Goal: Task Accomplishment & Management: Use online tool/utility

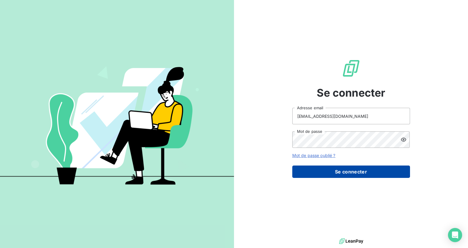
click at [361, 169] on button "Se connecter" at bounding box center [352, 172] width 118 height 12
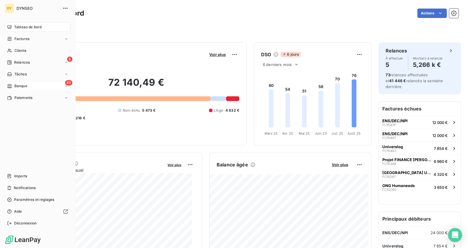
click at [25, 85] on span "Banque" at bounding box center [20, 85] width 13 height 5
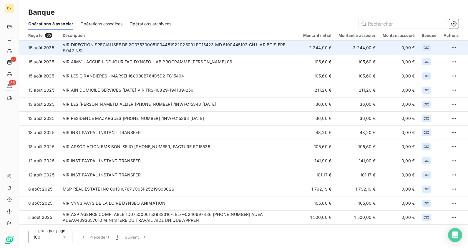
click at [102, 47] on td "VIR DIRECTION SPECIALISEE DE 2C075300051004451922025001 FC15423 MD 5100445192 G…" at bounding box center [179, 48] width 241 height 14
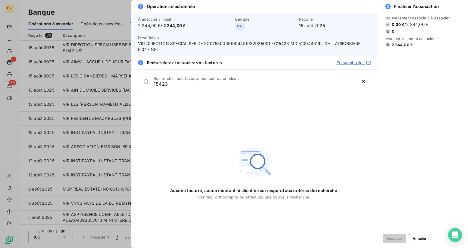
type input "15423"
click at [425, 240] on button "Annuler" at bounding box center [420, 238] width 22 height 9
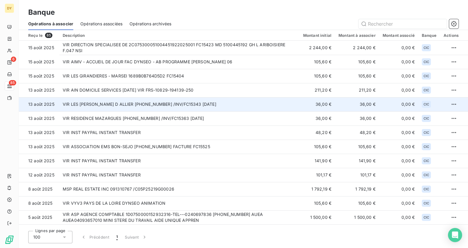
click at [242, 106] on td "VIR LES RIVES D ALLIER 30066-12-25225015022321 /INV/FC15343 3.6.2025" at bounding box center [179, 104] width 241 height 14
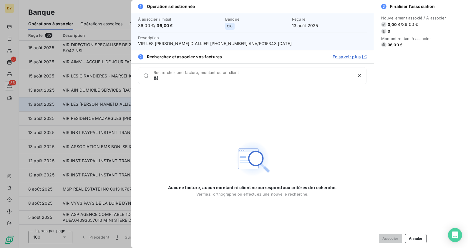
type input "&"
type input "15343"
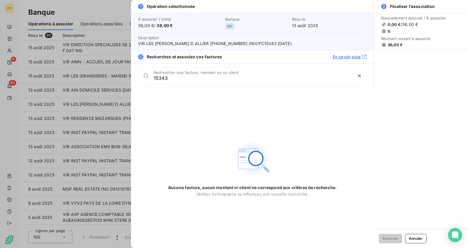
drag, startPoint x: 170, startPoint y: 77, endPoint x: 147, endPoint y: 80, distance: 23.0
click at [147, 80] on div "15343 Rechercher une facture, montant ou un client" at bounding box center [252, 75] width 229 height 17
click at [416, 237] on button "Annuler" at bounding box center [416, 238] width 22 height 9
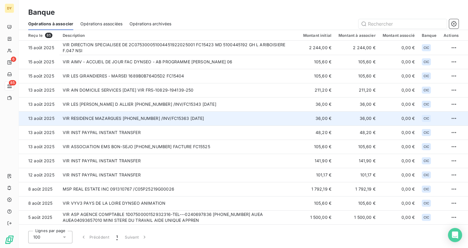
click at [175, 122] on td "VIR RESIDENCE MAZARGUES 30066-12-25225025010111 /INV/FC15363 5.6.2025" at bounding box center [179, 118] width 241 height 14
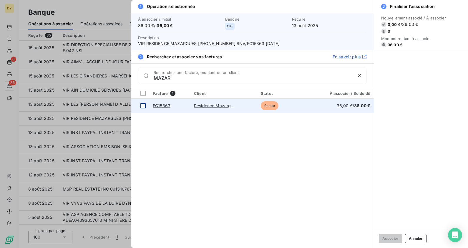
type input "MAZAR"
click at [143, 105] on div at bounding box center [143, 105] width 5 height 5
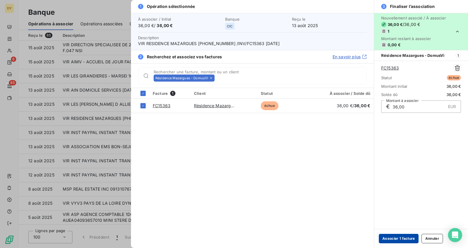
click at [403, 241] on button "Associer 1 facture" at bounding box center [399, 238] width 40 height 9
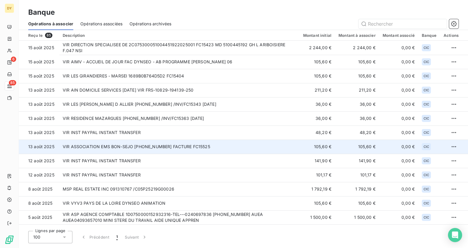
click at [189, 147] on td "VIR ASSOCIATION EMS BON-SEJO 30066-12-25225715009739 FACTURE FC15525" at bounding box center [179, 147] width 241 height 14
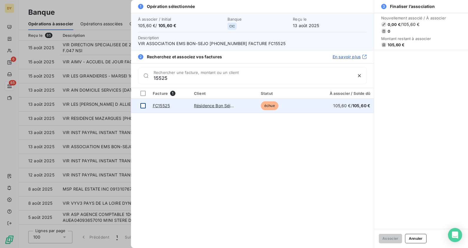
type input "15525"
click at [141, 105] on div at bounding box center [143, 105] width 5 height 5
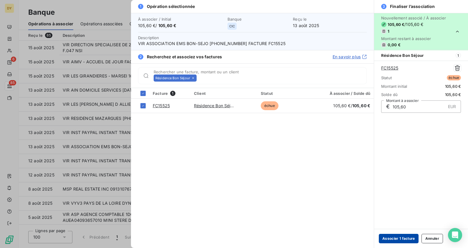
click at [401, 237] on button "Associer 1 facture" at bounding box center [399, 238] width 40 height 9
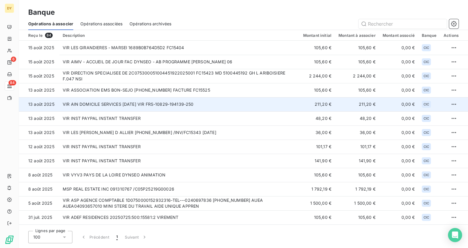
click at [147, 102] on td "VIR AIN DOMICILE SERVICES 2025 08 12 VIR FRS-10829-194139-250" at bounding box center [179, 104] width 241 height 14
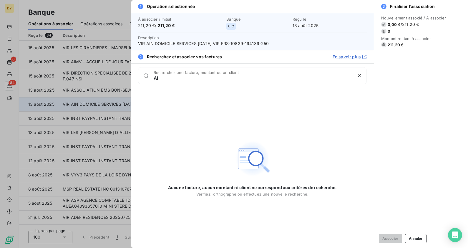
type input "A"
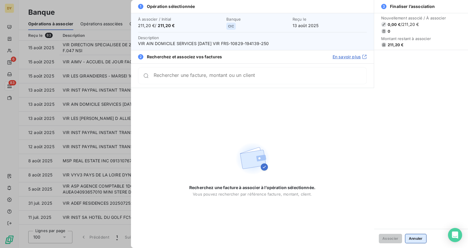
click at [417, 242] on button "Annuler" at bounding box center [416, 238] width 22 height 9
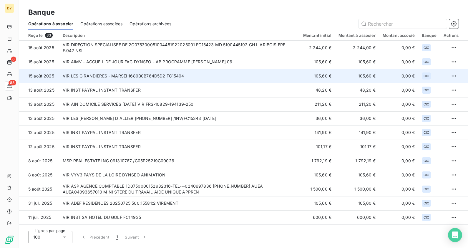
click at [228, 74] on td "VIR LES GIRANDIERES - MARSEI 1689B0B764D5D2 FC15404" at bounding box center [179, 76] width 241 height 14
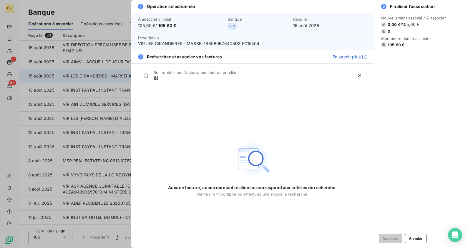
type input "&"
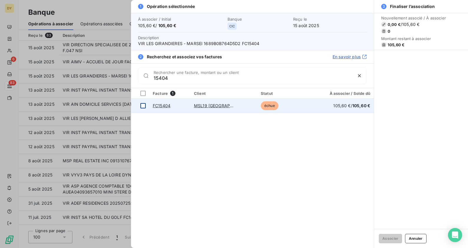
type input "15404"
click at [141, 105] on div at bounding box center [143, 105] width 5 height 5
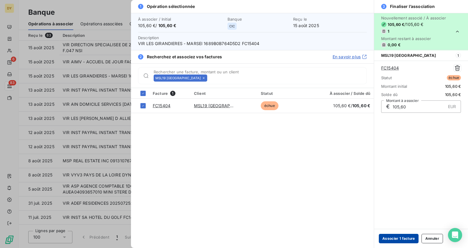
click at [401, 240] on button "Associer 1 facture" at bounding box center [399, 238] width 40 height 9
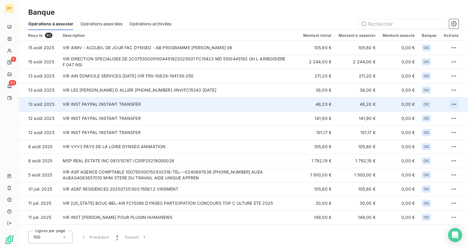
click at [453, 105] on html "DY 6 82 Banque Opérations à associer Opérations associées Opérations archivées …" at bounding box center [234, 124] width 468 height 248
click at [425, 117] on div "Archiver l’opération" at bounding box center [431, 117] width 45 height 9
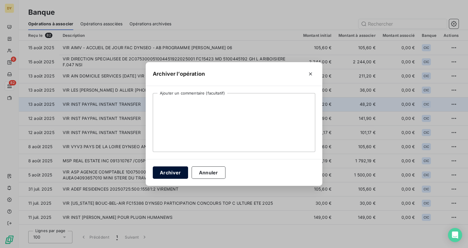
click at [175, 174] on button "Archiver" at bounding box center [170, 172] width 35 height 12
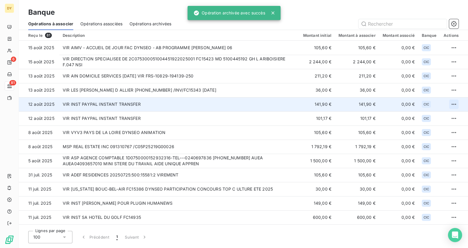
click at [453, 104] on html "DY 6 81 Banque Opérations à associer Opérations associées Opérations archivées …" at bounding box center [234, 124] width 468 height 248
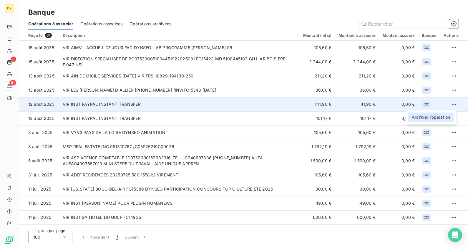
click at [417, 117] on div "Archiver l’opération" at bounding box center [431, 117] width 45 height 9
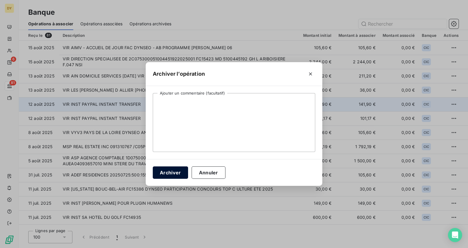
click at [162, 168] on button "Archiver" at bounding box center [170, 172] width 35 height 12
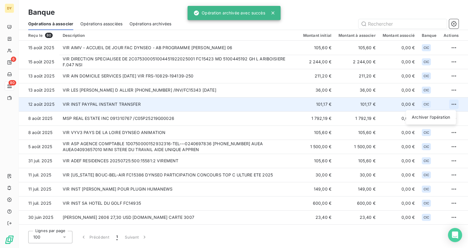
click at [450, 105] on html "DY 6 80 Banque Opérations à associer Opérations associées Opérations archivées …" at bounding box center [234, 124] width 468 height 248
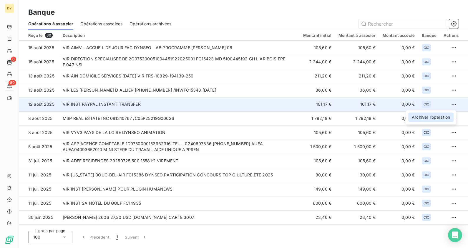
click at [423, 116] on div "Archiver l’opération" at bounding box center [431, 117] width 45 height 9
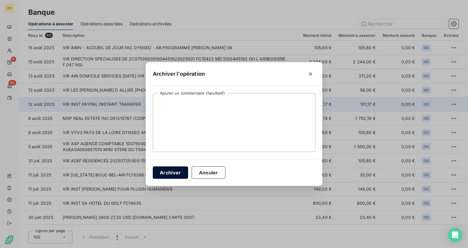
click at [170, 175] on button "Archiver" at bounding box center [170, 172] width 35 height 12
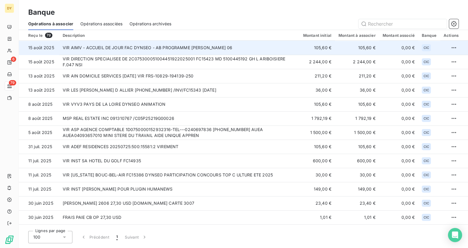
click at [180, 48] on td "VIR AIMV - ACCUEIL DE JOUR FAC DYNSEO - AB PROGRAMME EDITH 06" at bounding box center [179, 48] width 241 height 14
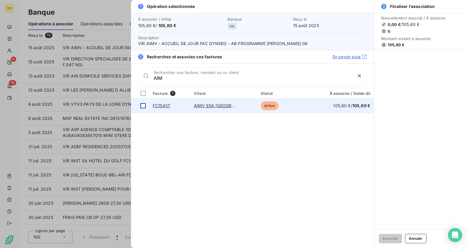
type input "AIM"
click at [144, 110] on td at bounding box center [140, 106] width 18 height 14
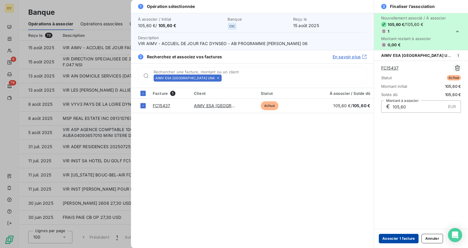
click at [406, 240] on button "Associer 1 facture" at bounding box center [399, 238] width 40 height 9
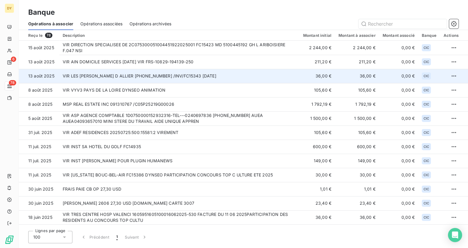
click at [131, 76] on td "VIR LES RIVES D ALLIER 30066-12-25225015022321 /INV/FC15343 3.6.2025" at bounding box center [179, 76] width 241 height 14
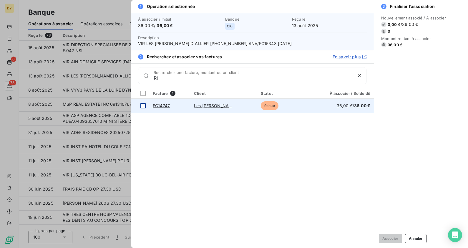
type input "R"
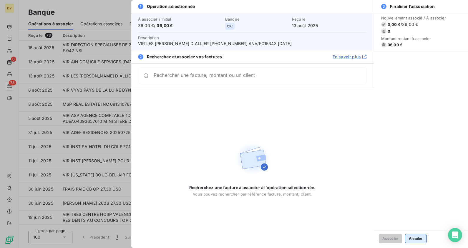
click at [413, 236] on button "Annuler" at bounding box center [416, 238] width 22 height 9
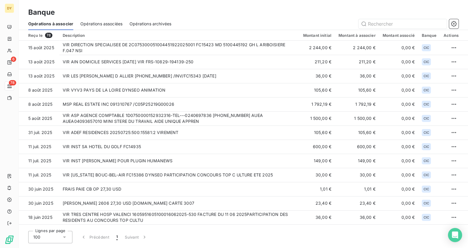
click at [97, 24] on span "Opérations associées" at bounding box center [101, 24] width 42 height 6
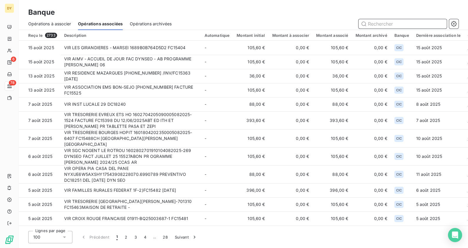
click at [58, 23] on span "Opérations à associer" at bounding box center [49, 24] width 43 height 6
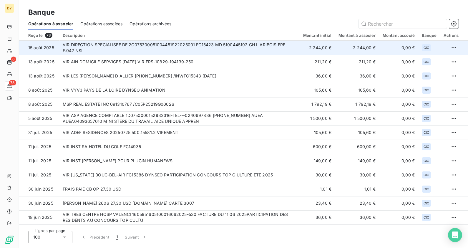
click at [140, 48] on td "VIR DIRECTION SPECIALISEE DE 2C075300051004451922025001 FC15423 MD 5100445192 G…" at bounding box center [179, 48] width 241 height 14
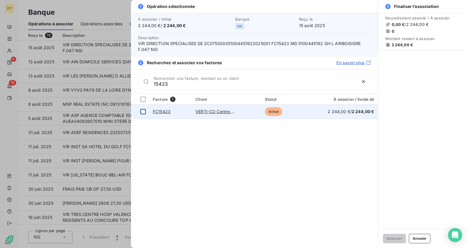
type input "15423"
click at [145, 110] on div at bounding box center [143, 111] width 5 height 5
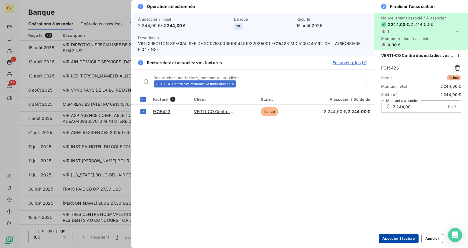
click at [397, 240] on button "Associer 1 facture" at bounding box center [399, 238] width 40 height 9
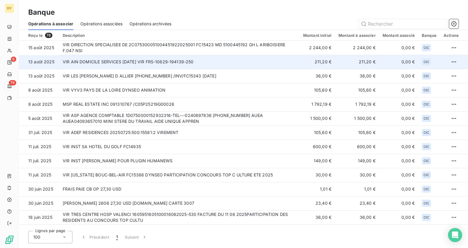
click at [164, 62] on td "VIR AIN DOMICILE SERVICES 2025 08 12 VIR FRS-10829-194139-250" at bounding box center [179, 62] width 241 height 14
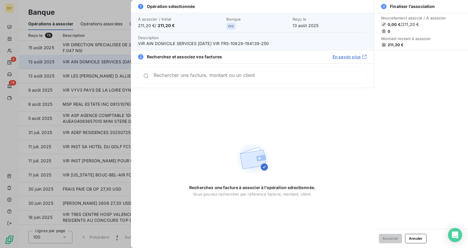
click at [164, 62] on div "2 Recherchez et associez vos factures En savoir plus" at bounding box center [252, 56] width 243 height 13
click at [165, 70] on div "Rechercher une facture, montant ou un client" at bounding box center [252, 75] width 229 height 17
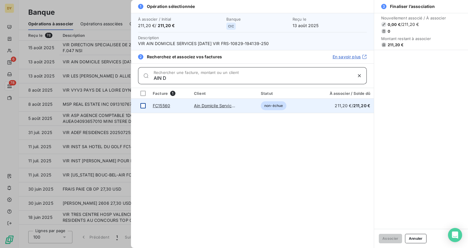
type input "AIN D"
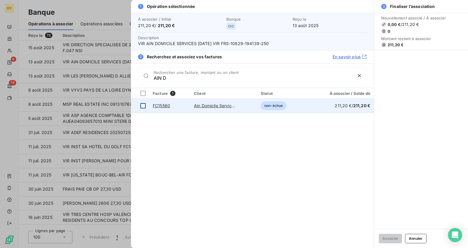
click at [143, 106] on div at bounding box center [143, 105] width 5 height 5
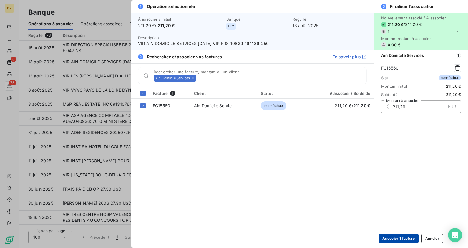
click at [402, 235] on button "Associer 1 facture" at bounding box center [399, 238] width 40 height 9
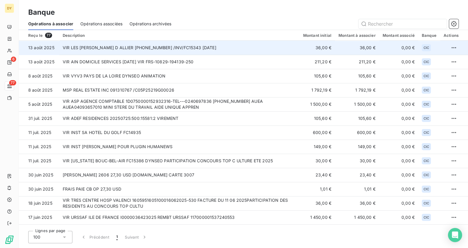
click at [170, 52] on td "VIR LES RIVES D ALLIER 30066-12-25225015022321 /INV/FC15343 3.6.2025" at bounding box center [179, 48] width 241 height 14
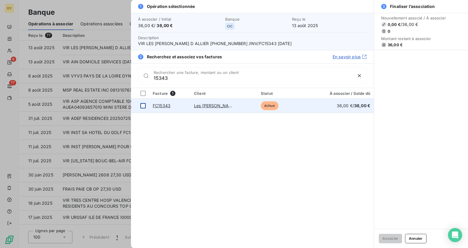
type input "15343"
click at [144, 105] on div at bounding box center [143, 105] width 5 height 5
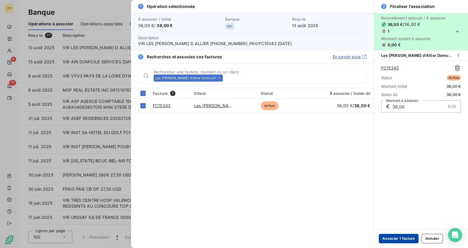
click at [405, 237] on button "Associer 1 facture" at bounding box center [399, 238] width 40 height 9
